Goal: Find contact information

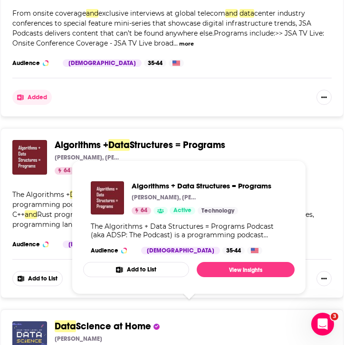
scroll to position [1858, 0]
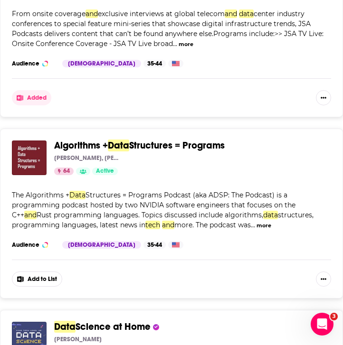
click at [267, 226] on button "more" at bounding box center [263, 226] width 15 height 8
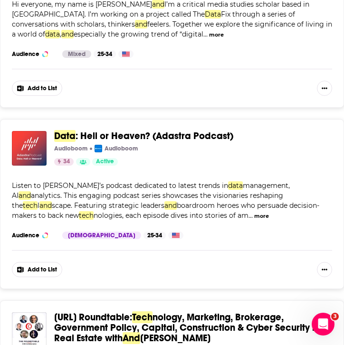
scroll to position [4210, 0]
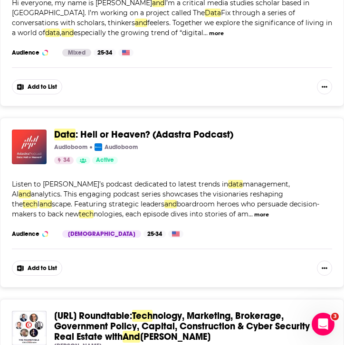
click at [276, 143] on div "Audioboom Audioboom" at bounding box center [189, 147] width 270 height 8
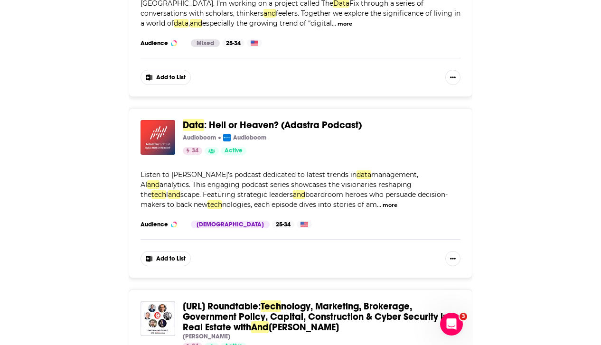
scroll to position [0, 0]
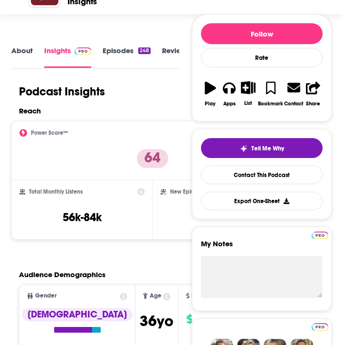
scroll to position [87, 0]
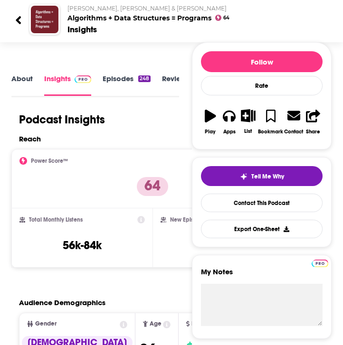
click at [163, 132] on div "Podcast Insights" at bounding box center [94, 123] width 167 height 22
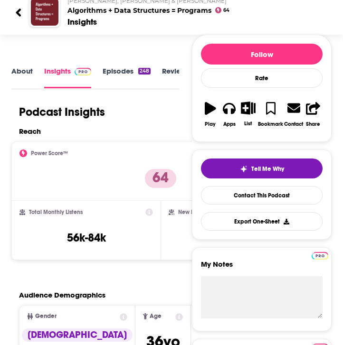
scroll to position [0, 0]
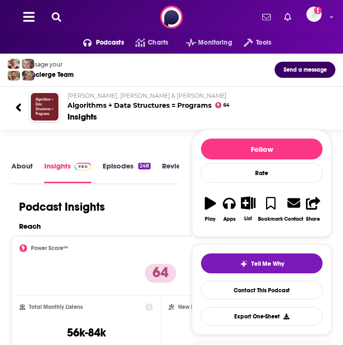
click at [18, 169] on link "About" at bounding box center [21, 171] width 21 height 21
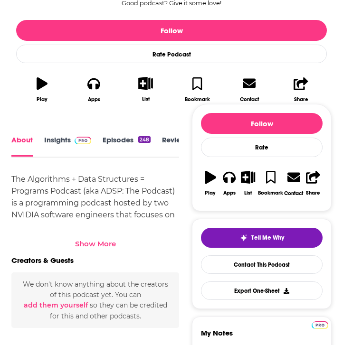
scroll to position [288, 0]
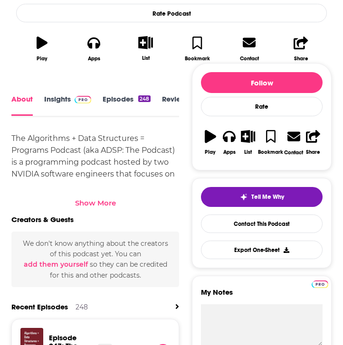
click at [106, 204] on div "Show More" at bounding box center [95, 202] width 41 height 9
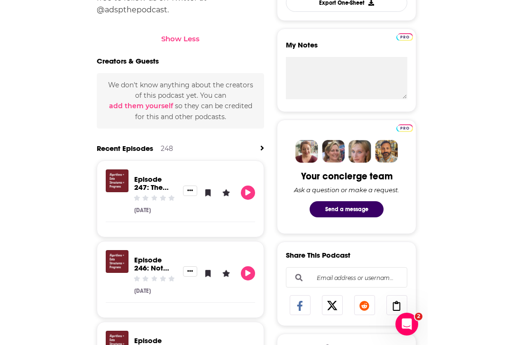
scroll to position [545, 0]
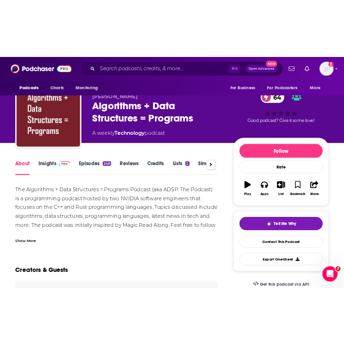
scroll to position [0, 0]
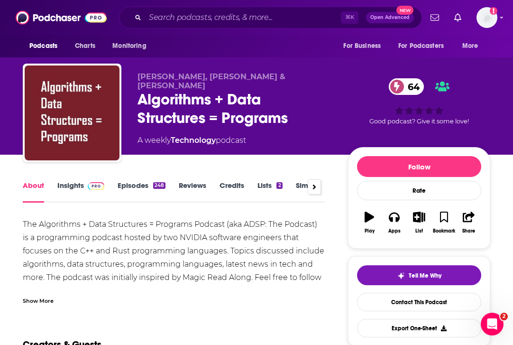
click at [342, 123] on div "Conor Hoekstra, Bryce Adelstein Lelbach & Ben Deane Algorithms + Data Structure…" at bounding box center [256, 77] width 513 height 155
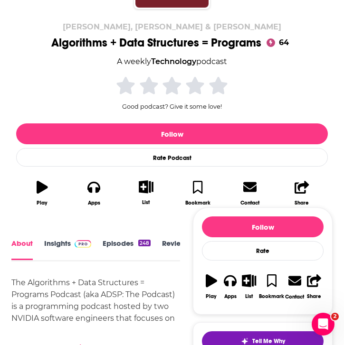
scroll to position [147, 0]
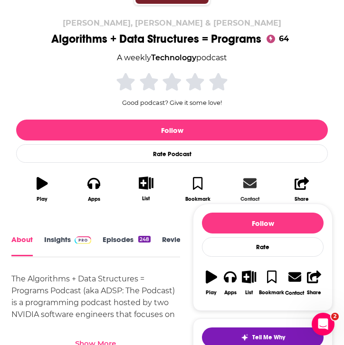
click at [242, 183] on link "Contact" at bounding box center [249, 188] width 52 height 37
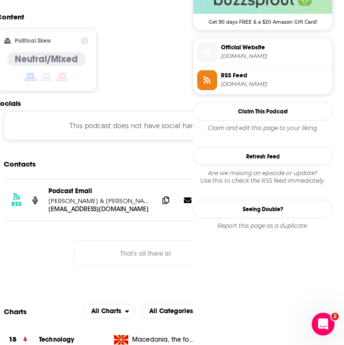
scroll to position [800, 0]
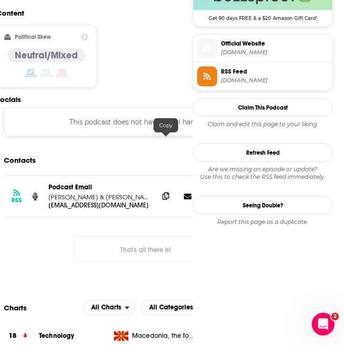
click at [168, 192] on icon at bounding box center [165, 196] width 7 height 8
click at [249, 49] on span "Official Website adspthepodcast.com" at bounding box center [272, 47] width 111 height 19
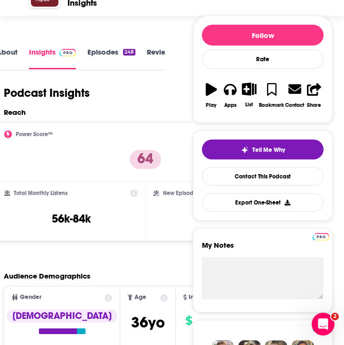
scroll to position [112, 0]
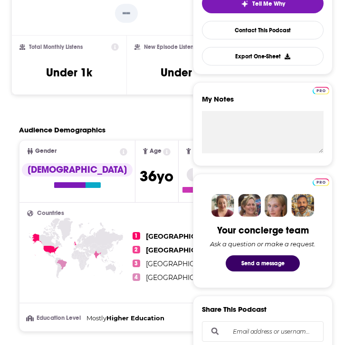
scroll to position [135, 0]
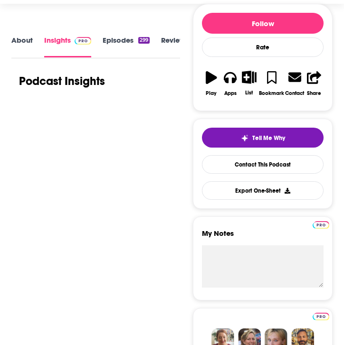
scroll to position [126, 0]
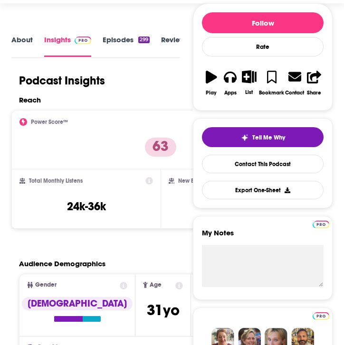
click at [21, 37] on link "About" at bounding box center [21, 45] width 21 height 21
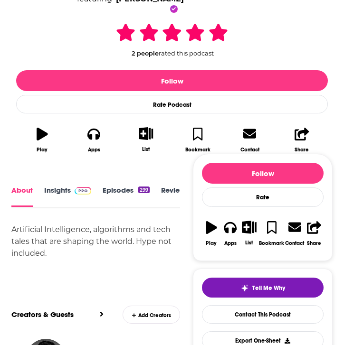
scroll to position [216, 0]
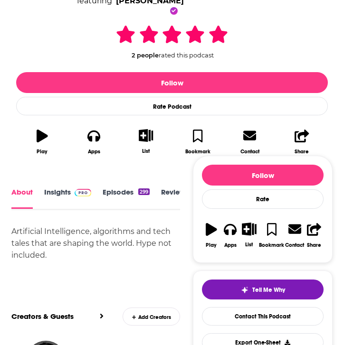
click at [74, 187] on span at bounding box center [81, 191] width 20 height 9
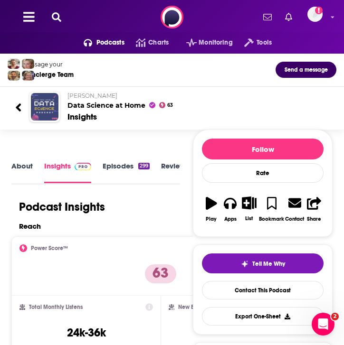
scroll to position [80, 0]
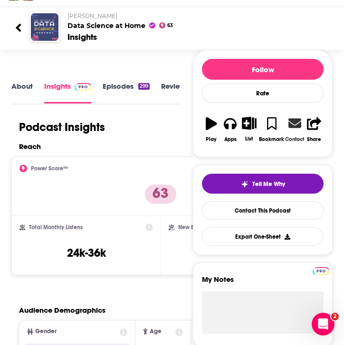
click at [290, 126] on icon at bounding box center [294, 123] width 13 height 9
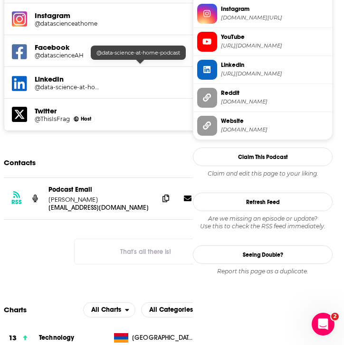
scroll to position [963, 0]
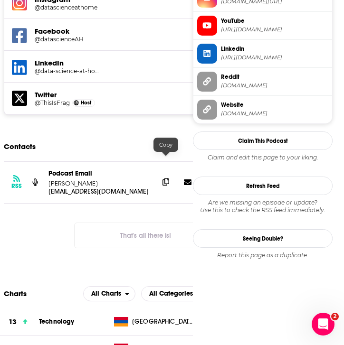
click at [163, 178] on icon at bounding box center [165, 182] width 7 height 8
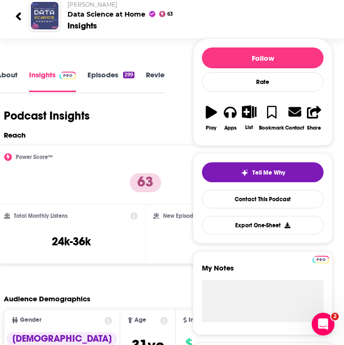
scroll to position [0, 0]
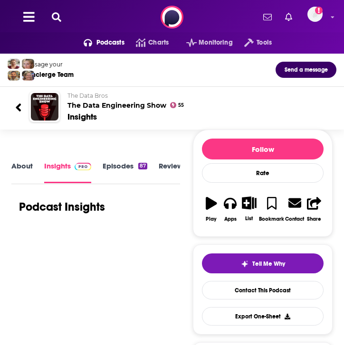
click at [24, 171] on link "About" at bounding box center [21, 171] width 21 height 21
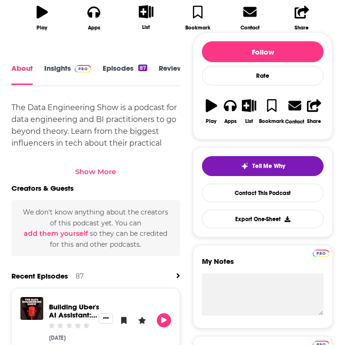
scroll to position [321, 0]
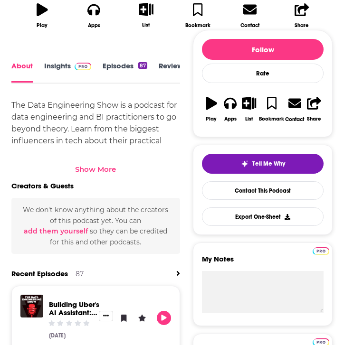
click at [106, 170] on div "Show More" at bounding box center [95, 169] width 41 height 9
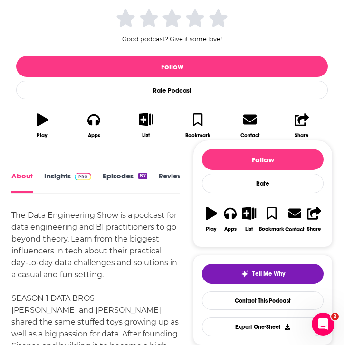
scroll to position [0, 0]
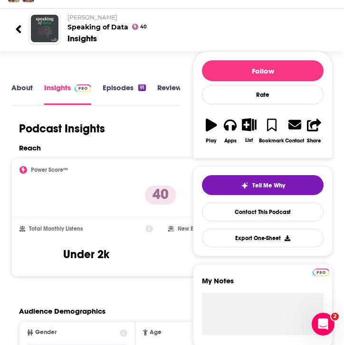
scroll to position [83, 0]
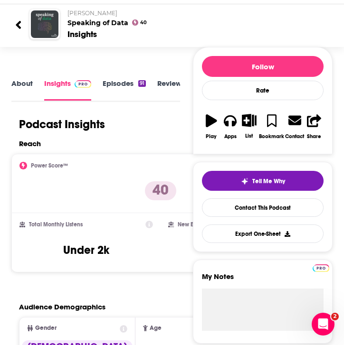
click at [26, 83] on link "About" at bounding box center [21, 89] width 21 height 21
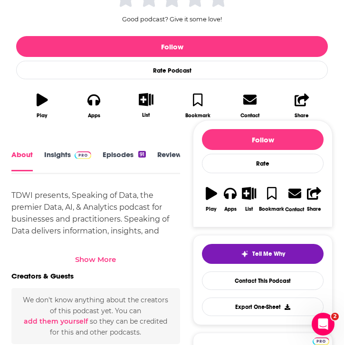
scroll to position [238, 0]
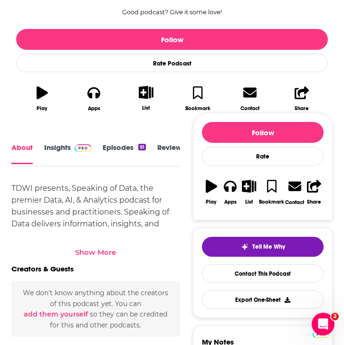
click at [89, 248] on div "Show More" at bounding box center [95, 252] width 41 height 9
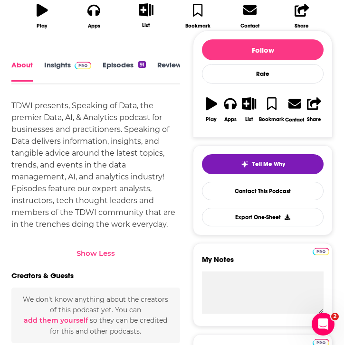
scroll to position [322, 0]
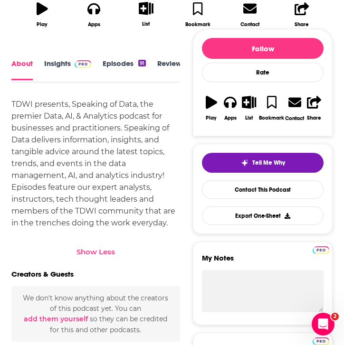
click at [56, 60] on link "Insights" at bounding box center [67, 69] width 47 height 21
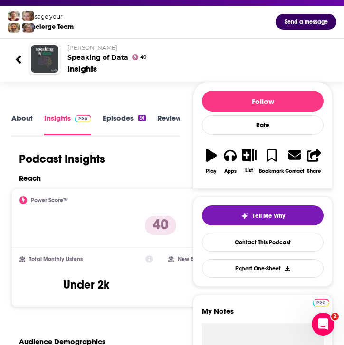
scroll to position [57, 0]
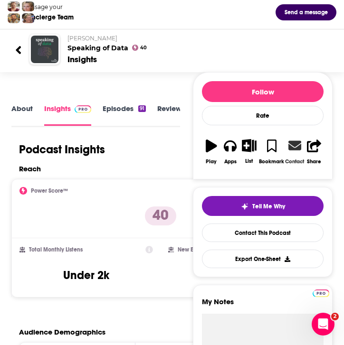
click at [288, 150] on icon at bounding box center [294, 145] width 13 height 9
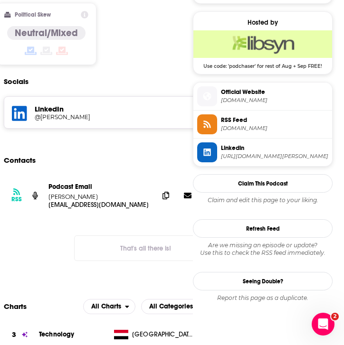
scroll to position [651, 0]
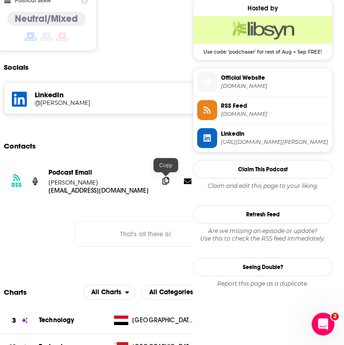
click at [165, 184] on icon at bounding box center [165, 181] width 7 height 8
click at [235, 78] on span "Official Website" at bounding box center [274, 78] width 107 height 9
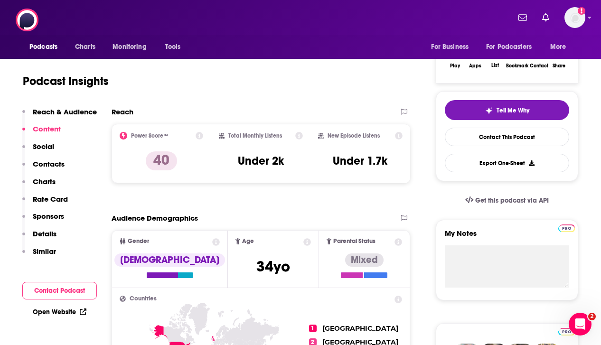
scroll to position [0, 0]
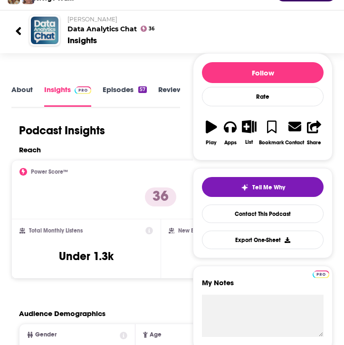
scroll to position [75, 0]
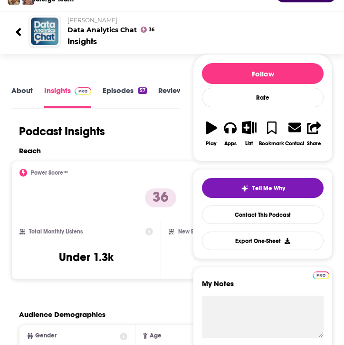
click at [24, 97] on link "About" at bounding box center [21, 96] width 21 height 21
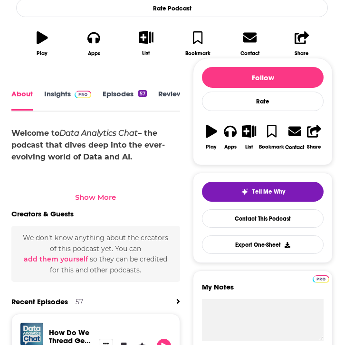
scroll to position [295, 0]
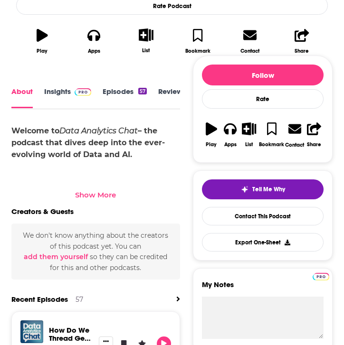
click at [106, 195] on div "Show More" at bounding box center [95, 194] width 41 height 9
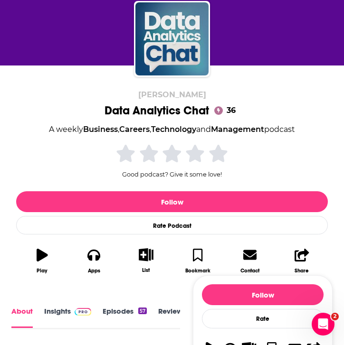
scroll to position [76, 0]
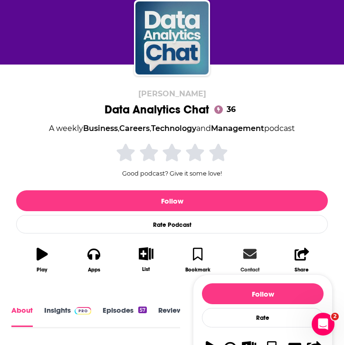
click at [247, 252] on icon at bounding box center [249, 253] width 13 height 9
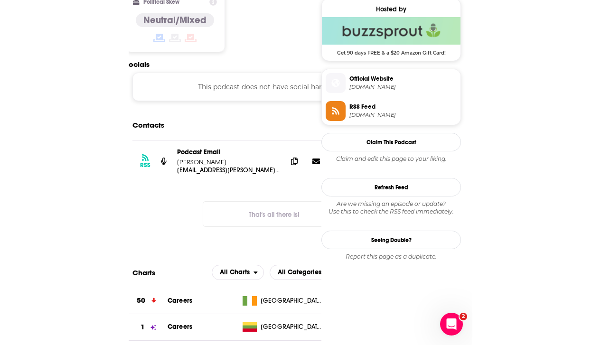
scroll to position [654, 0]
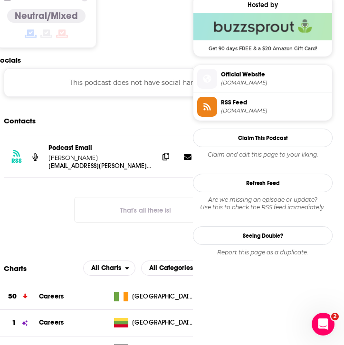
click at [164, 154] on icon at bounding box center [165, 157] width 7 height 8
click at [251, 78] on span "Official Website" at bounding box center [274, 74] width 107 height 9
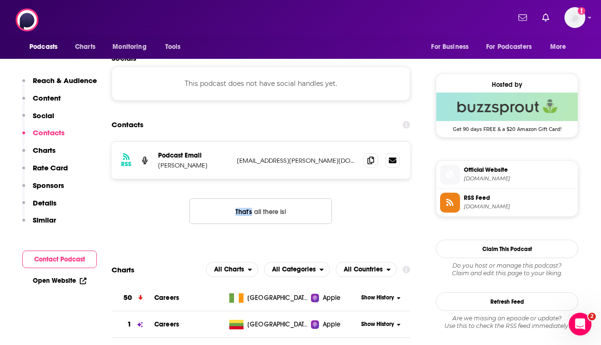
scroll to position [0, 0]
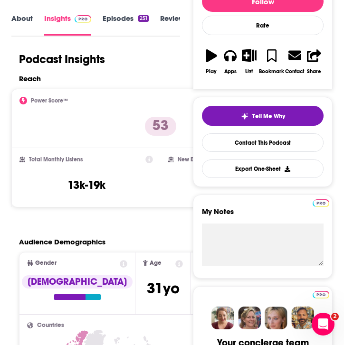
scroll to position [69, 0]
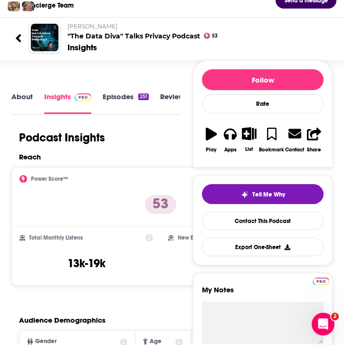
click at [28, 93] on link "About" at bounding box center [21, 102] width 21 height 21
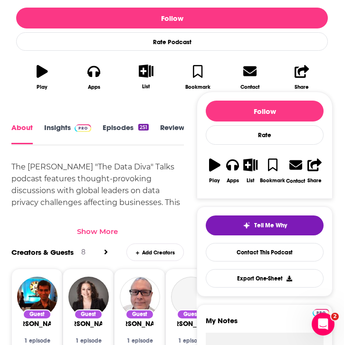
scroll to position [279, 0]
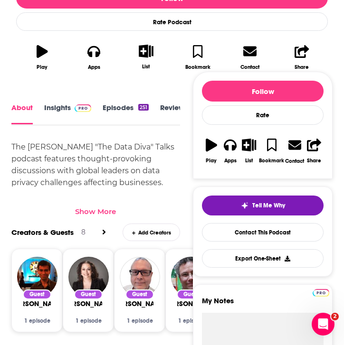
click at [98, 207] on div "Show More" at bounding box center [95, 211] width 41 height 9
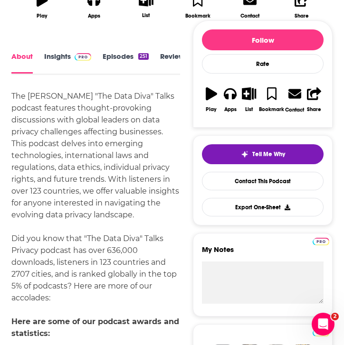
scroll to position [333, 0]
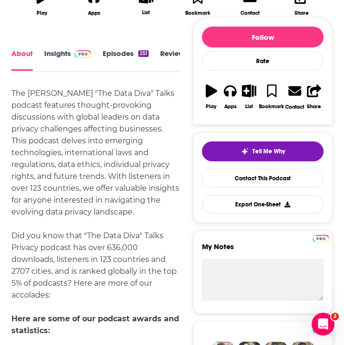
click at [69, 61] on link "Insights" at bounding box center [67, 59] width 47 height 21
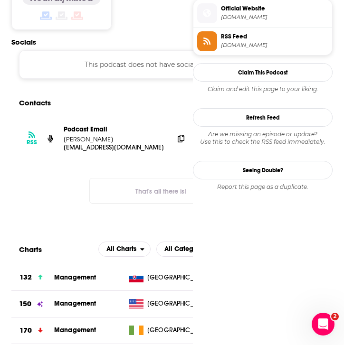
scroll to position [841, 0]
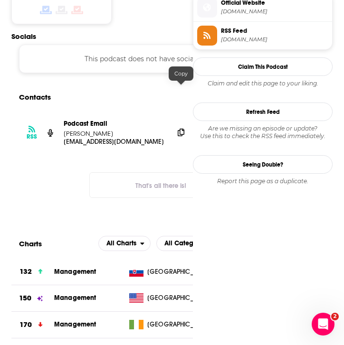
click at [179, 129] on icon at bounding box center [180, 133] width 7 height 8
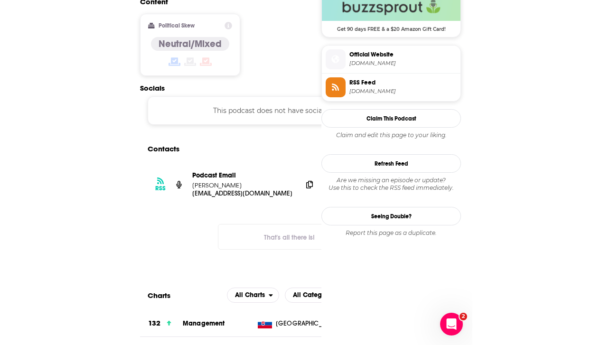
scroll to position [789, 0]
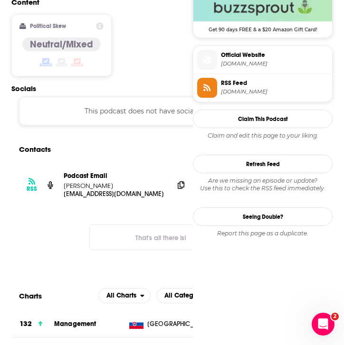
click at [269, 65] on span "[DOMAIN_NAME]" at bounding box center [274, 63] width 107 height 7
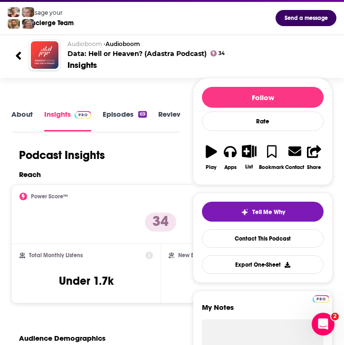
scroll to position [111, 0]
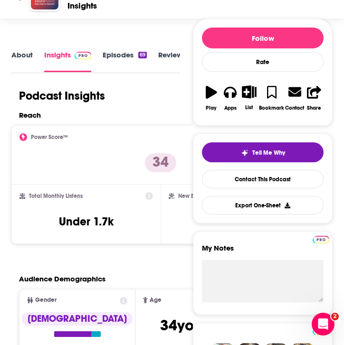
click at [27, 53] on link "About" at bounding box center [21, 60] width 21 height 21
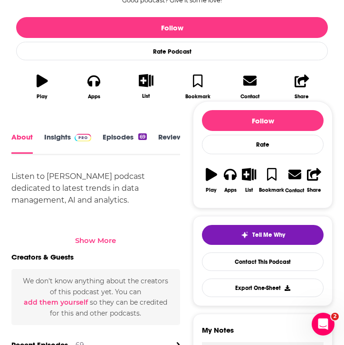
scroll to position [250, 0]
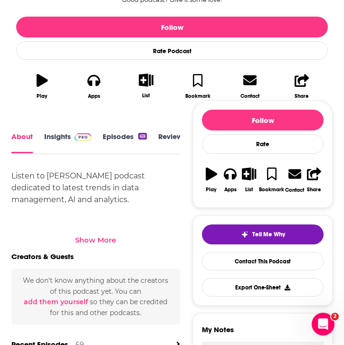
click at [93, 237] on div "Show More" at bounding box center [95, 239] width 41 height 9
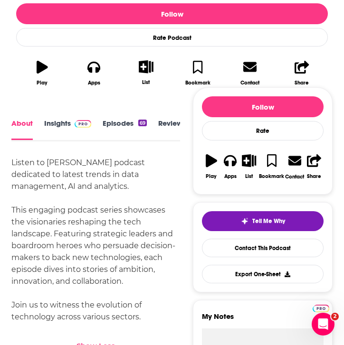
scroll to position [273, 0]
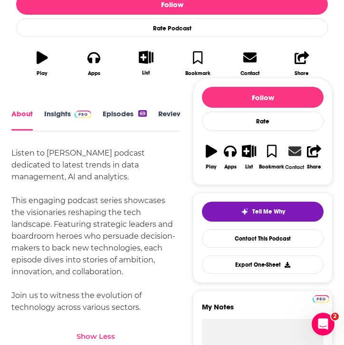
click at [290, 155] on icon at bounding box center [294, 150] width 13 height 9
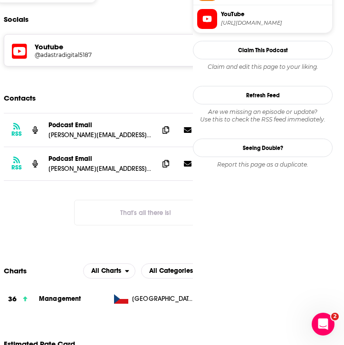
scroll to position [696, 0]
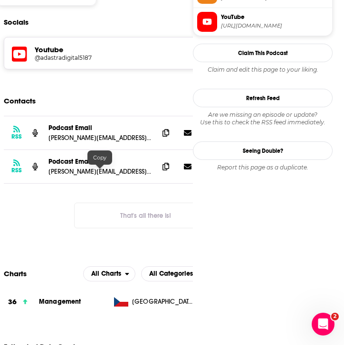
click at [145, 175] on p "[PERSON_NAME][EMAIL_ADDRESS][DOMAIN_NAME]" at bounding box center [99, 171] width 102 height 8
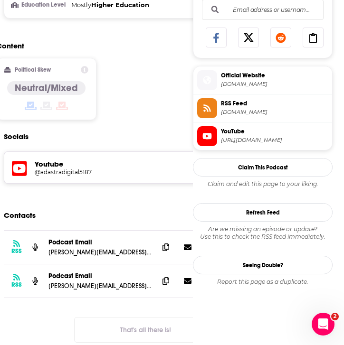
scroll to position [592, 0]
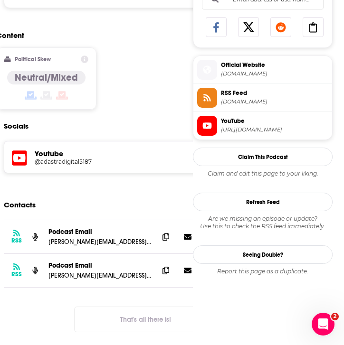
click at [242, 67] on span "Official Website" at bounding box center [274, 65] width 107 height 9
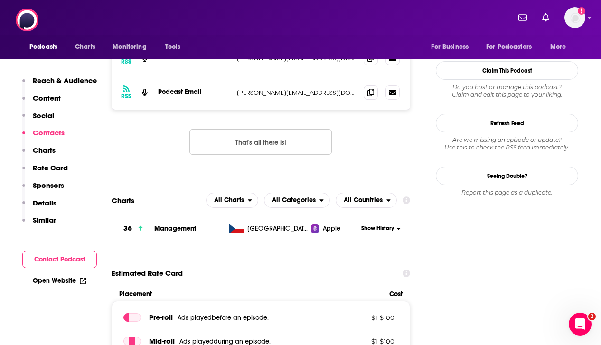
scroll to position [0, 0]
